Goal: Information Seeking & Learning: Learn about a topic

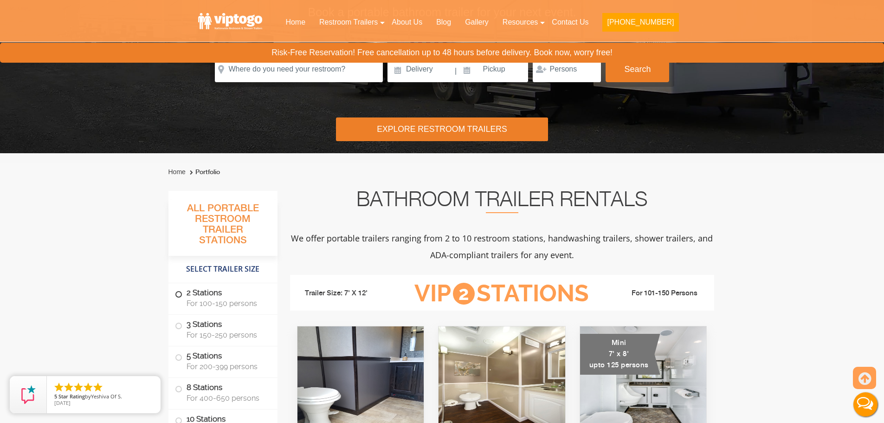
drag, startPoint x: 215, startPoint y: 308, endPoint x: 235, endPoint y: 298, distance: 22.0
click at [215, 308] on label "2 Stations For 100-150 persons" at bounding box center [223, 297] width 96 height 29
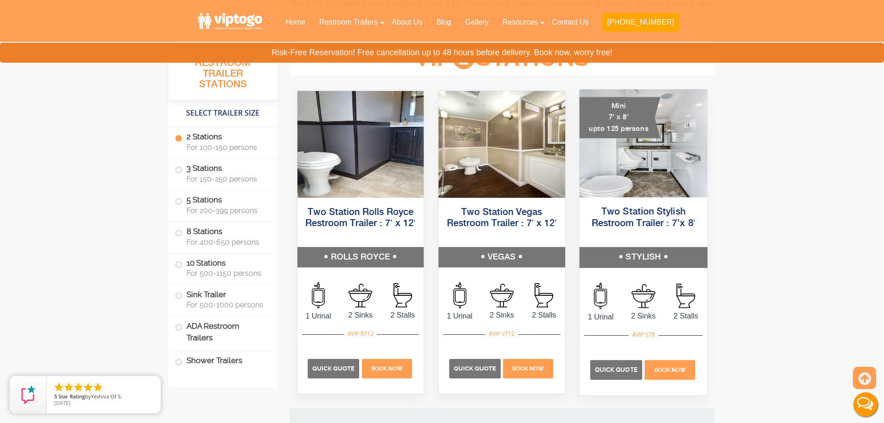
scroll to position [423, 0]
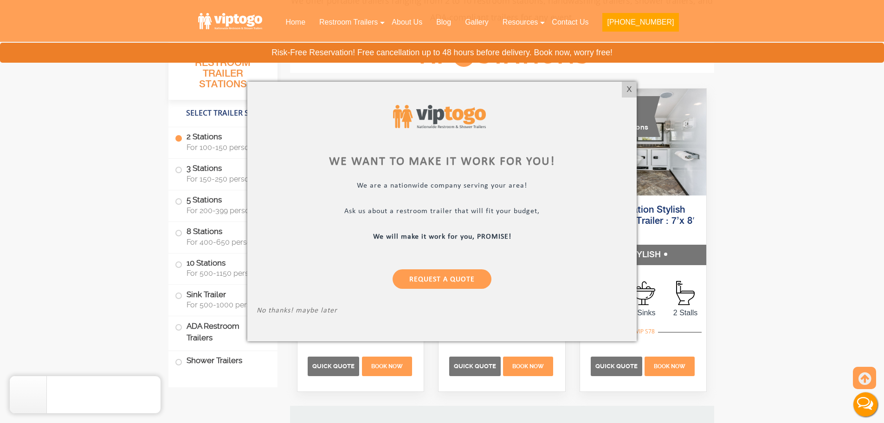
drag, startPoint x: 627, startPoint y: 87, endPoint x: 639, endPoint y: 104, distance: 20.3
click at [627, 87] on div "X" at bounding box center [629, 90] width 14 height 16
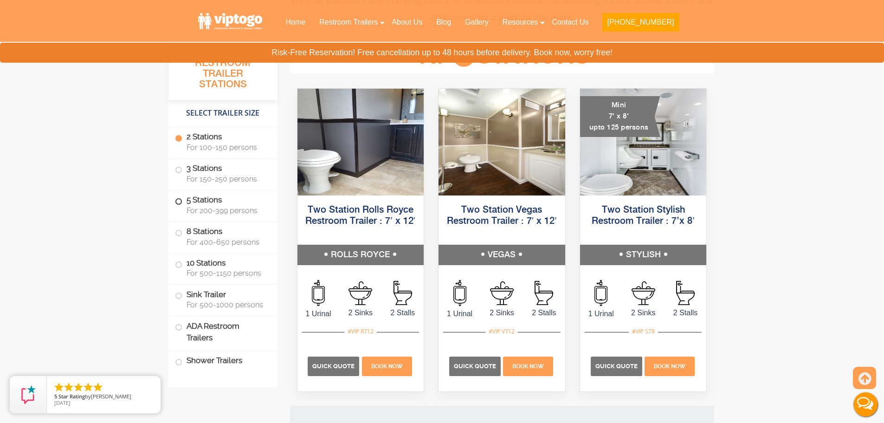
drag, startPoint x: 208, startPoint y: 183, endPoint x: 212, endPoint y: 193, distance: 10.3
click at [208, 185] on label "3 Stations For 150-250 persons" at bounding box center [223, 173] width 96 height 29
click at [218, 204] on label "5 Stations For 200-399 persons" at bounding box center [223, 204] width 96 height 29
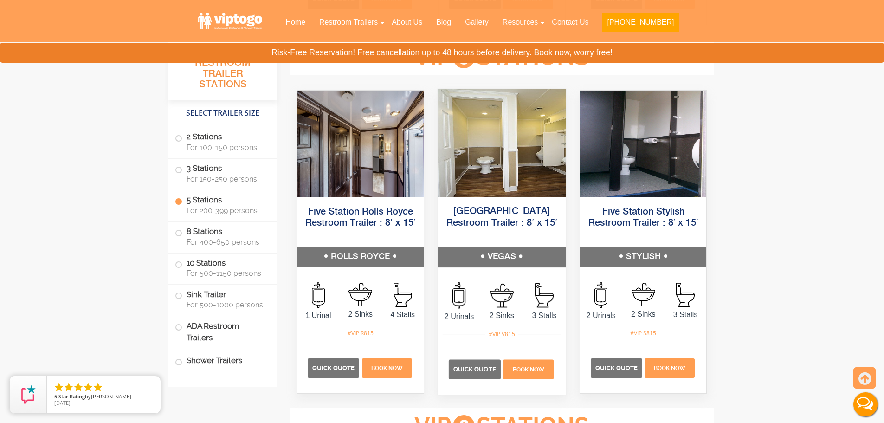
scroll to position [1405, 0]
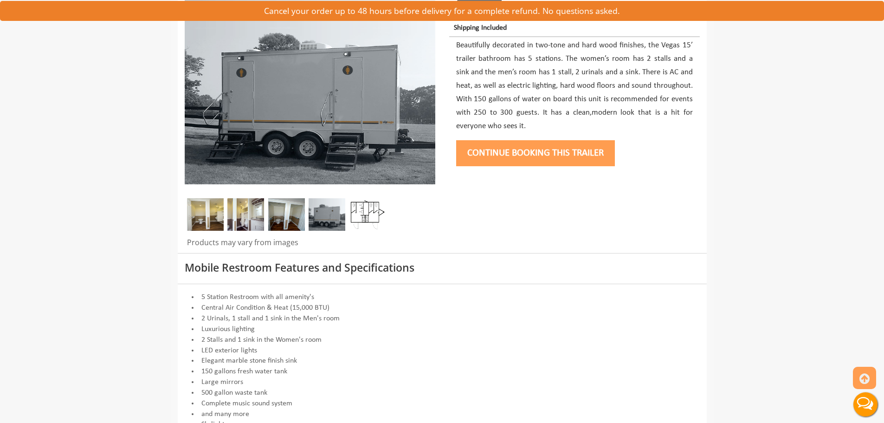
scroll to position [139, 0]
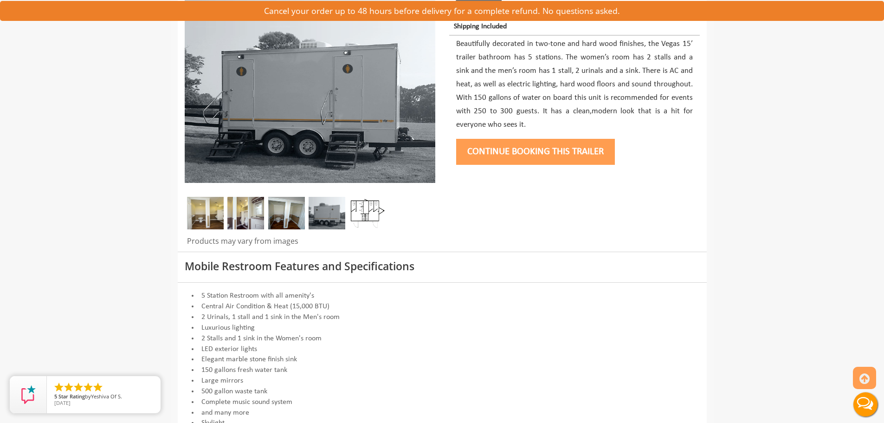
click at [372, 202] on img at bounding box center [367, 213] width 37 height 32
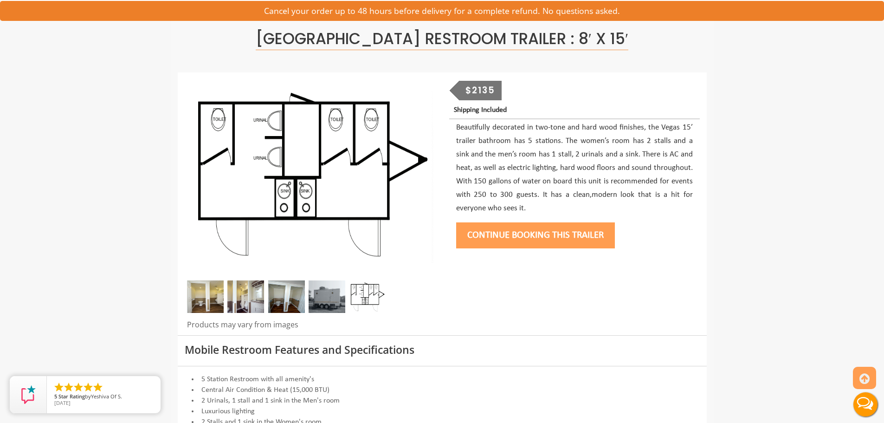
scroll to position [0, 0]
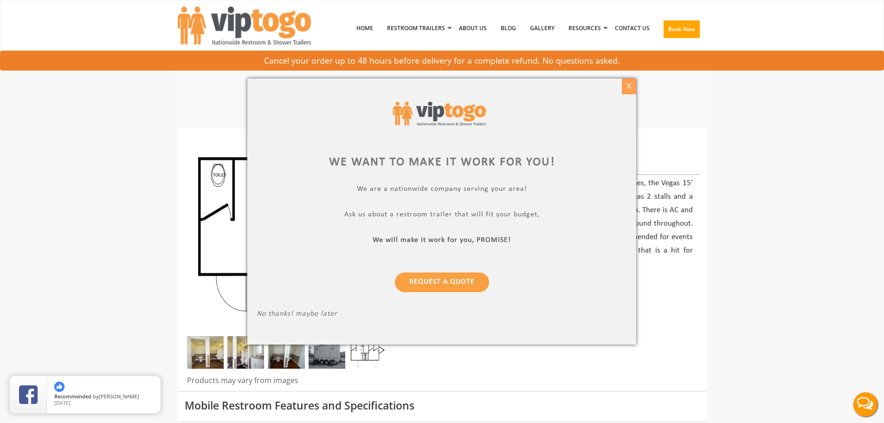
click at [630, 81] on div "X" at bounding box center [629, 86] width 14 height 16
